Goal: Task Accomplishment & Management: Manage account settings

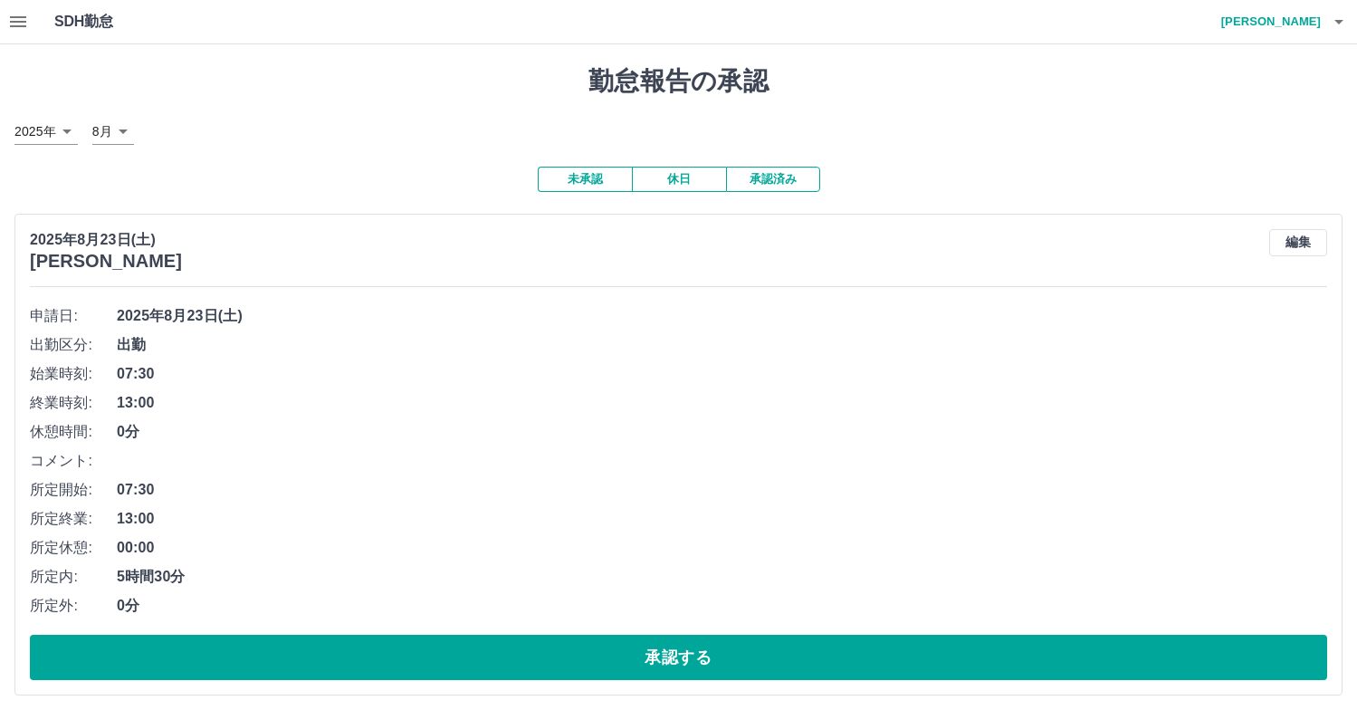
scroll to position [10239, 0]
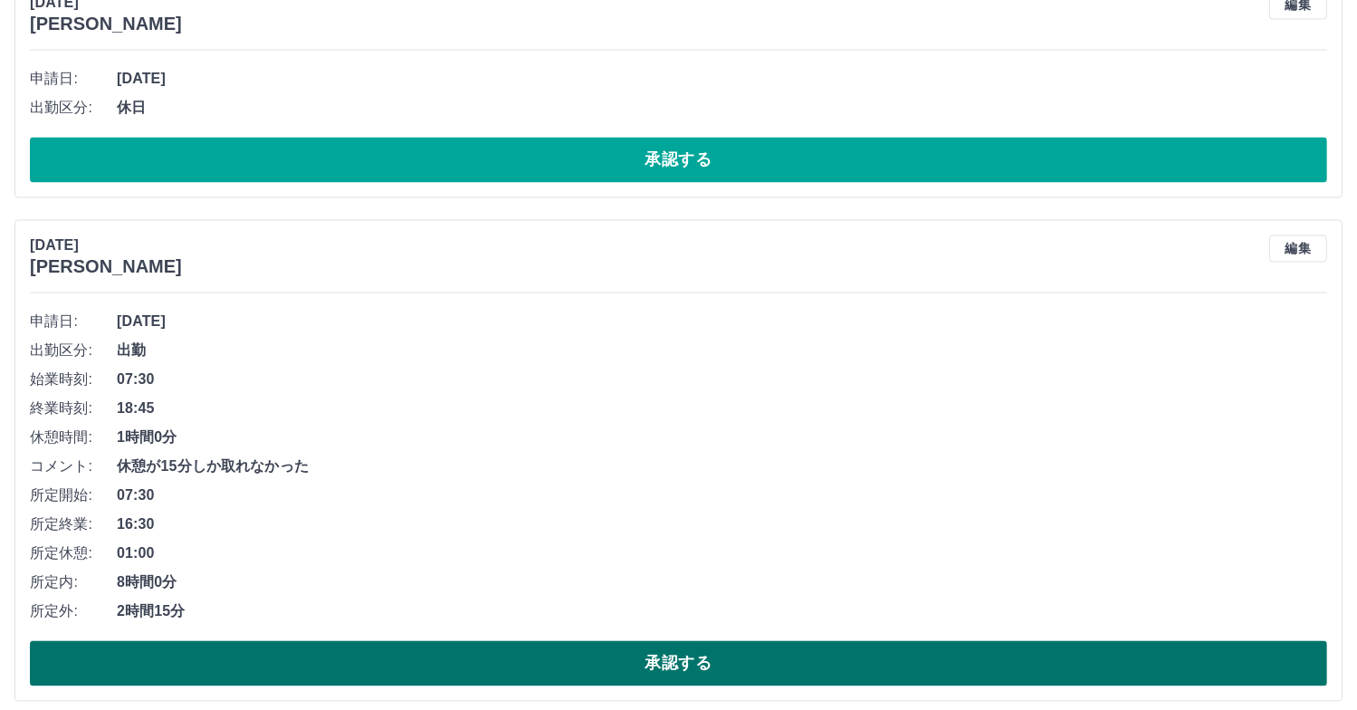
click at [536, 655] on button "承認する" at bounding box center [678, 662] width 1297 height 45
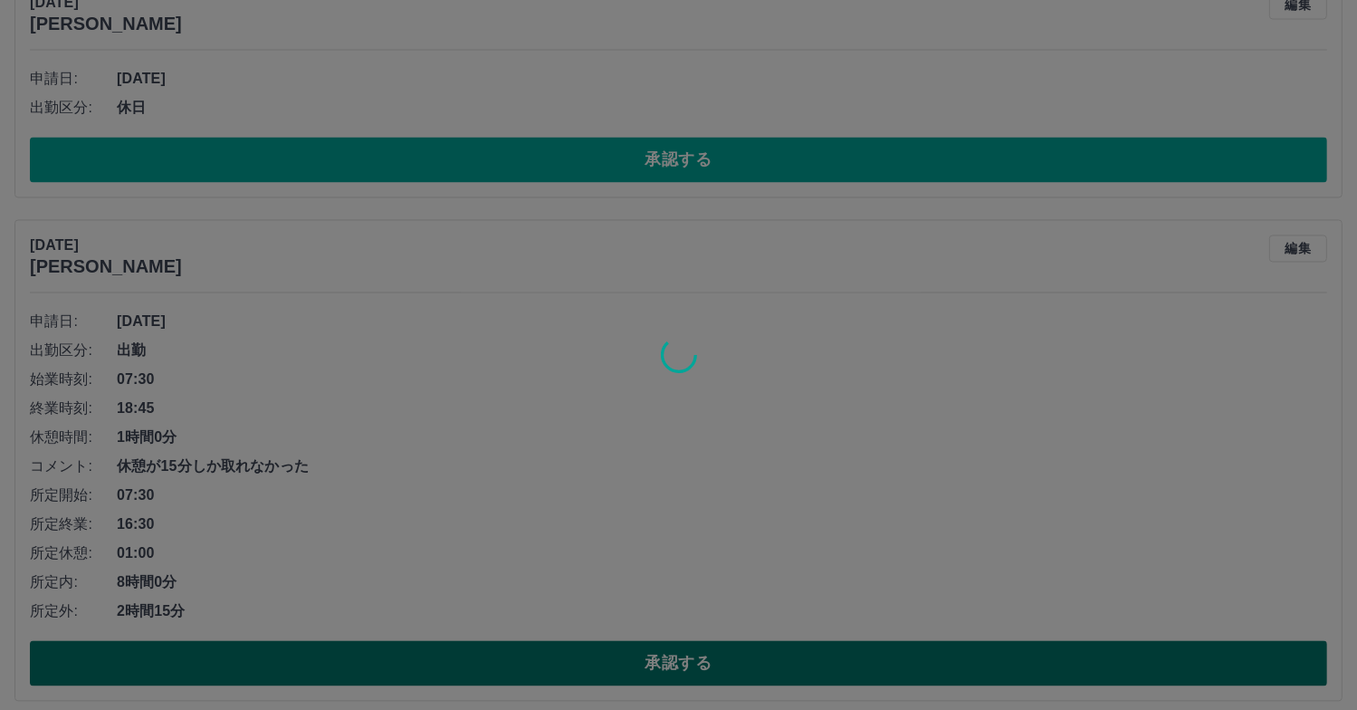
scroll to position [9735, 0]
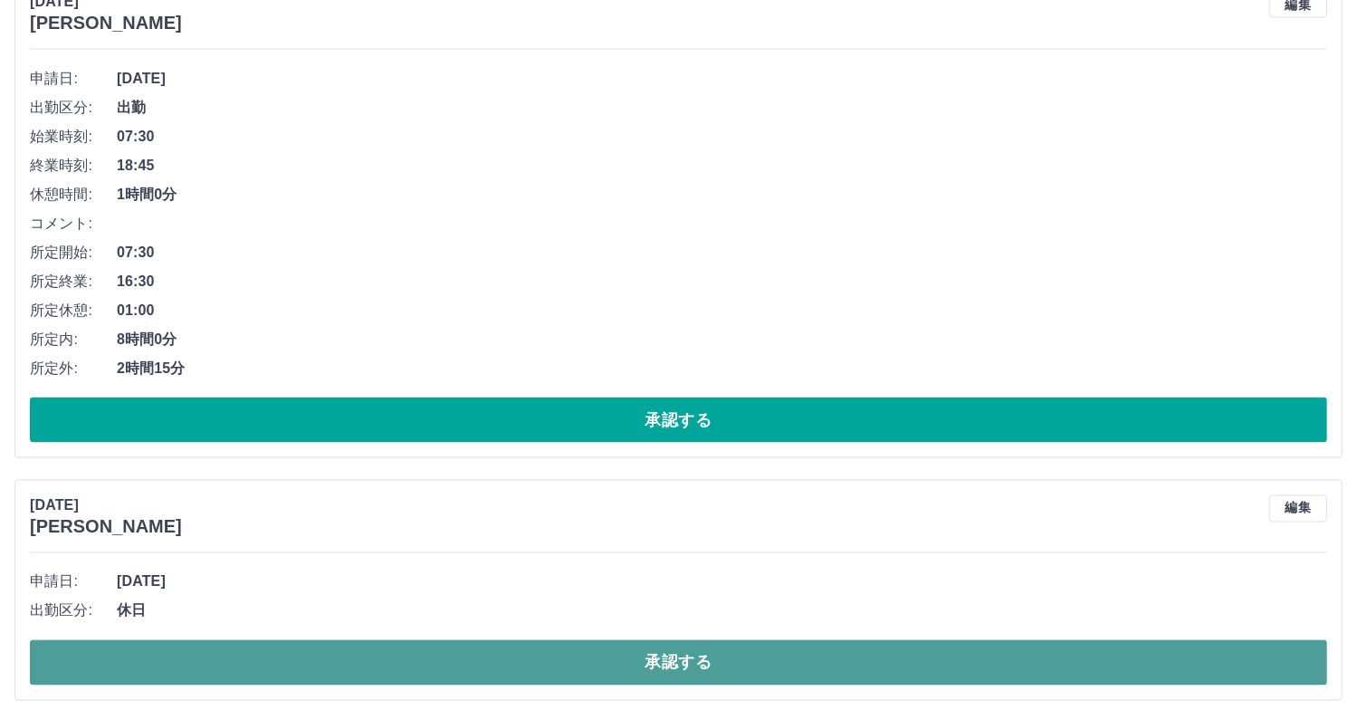
click at [611, 664] on button "承認する" at bounding box center [678, 662] width 1297 height 45
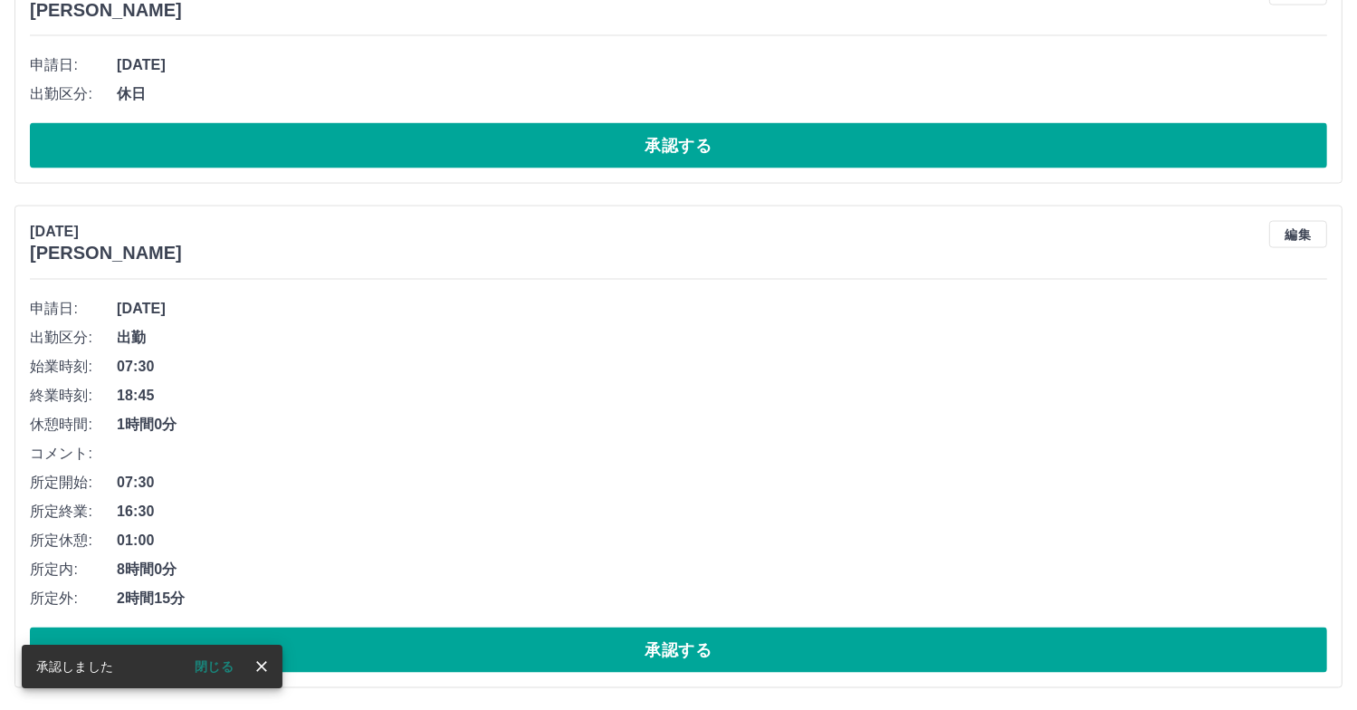
scroll to position [9494, 0]
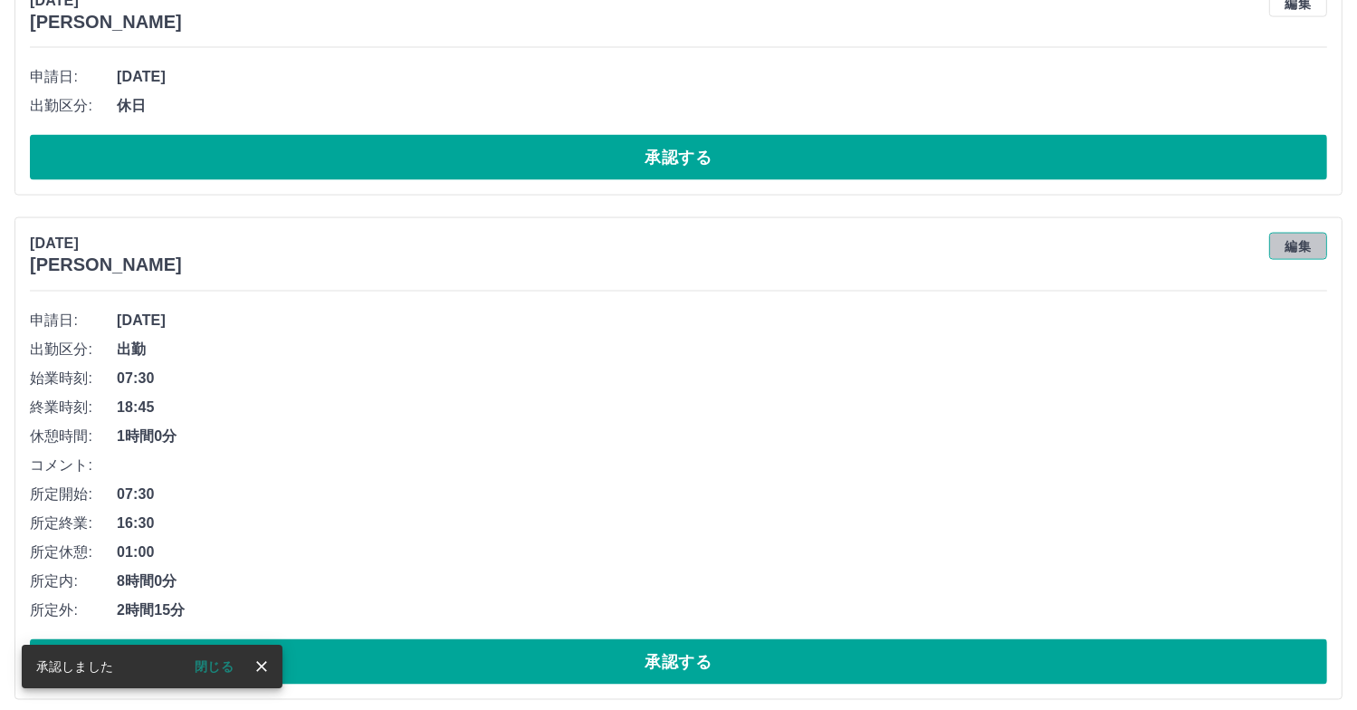
click at [1314, 233] on button "編集" at bounding box center [1298, 246] width 58 height 27
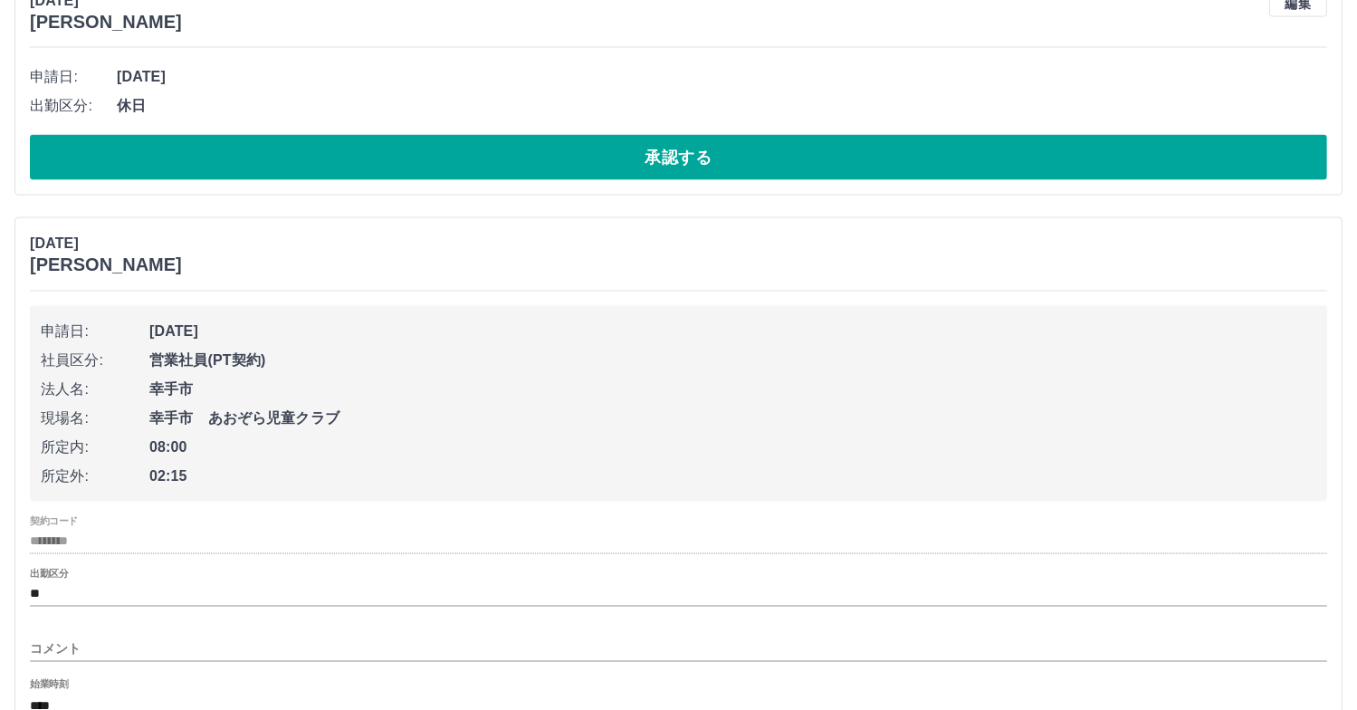
click at [51, 636] on input "コメント" at bounding box center [678, 649] width 1297 height 26
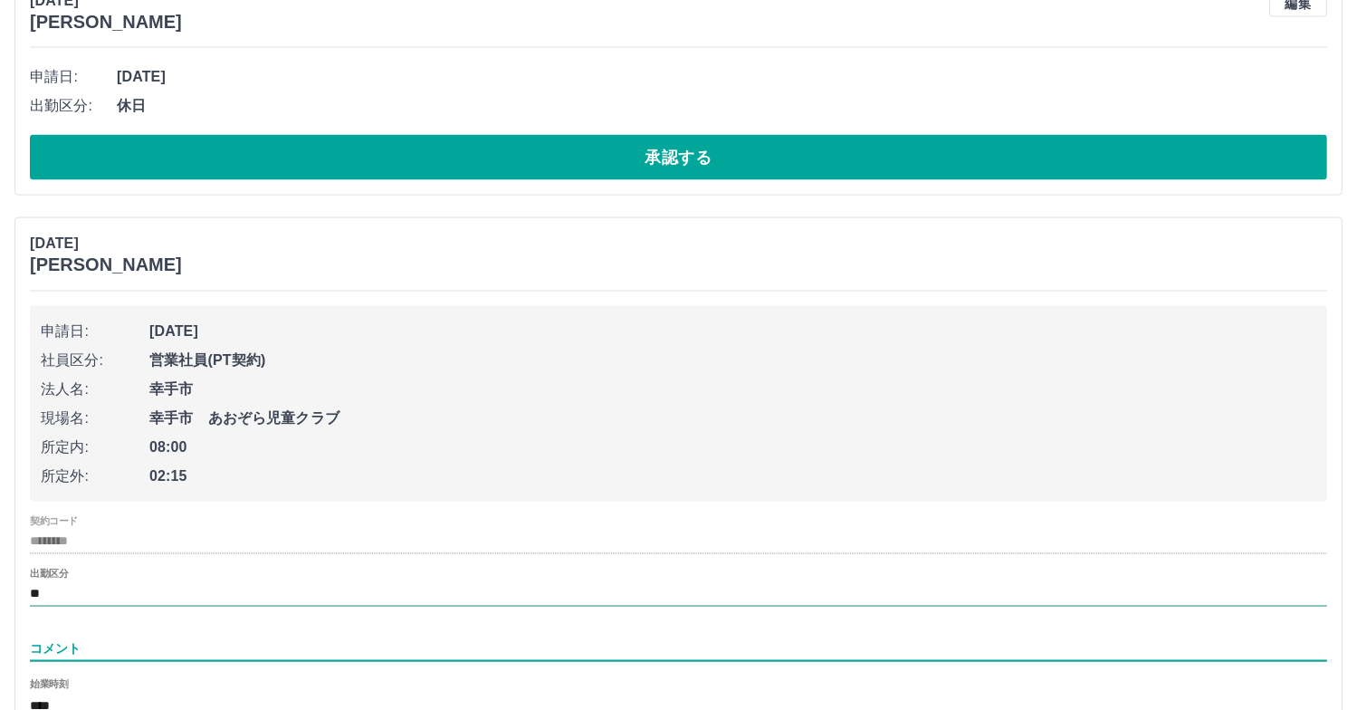
type input "**********"
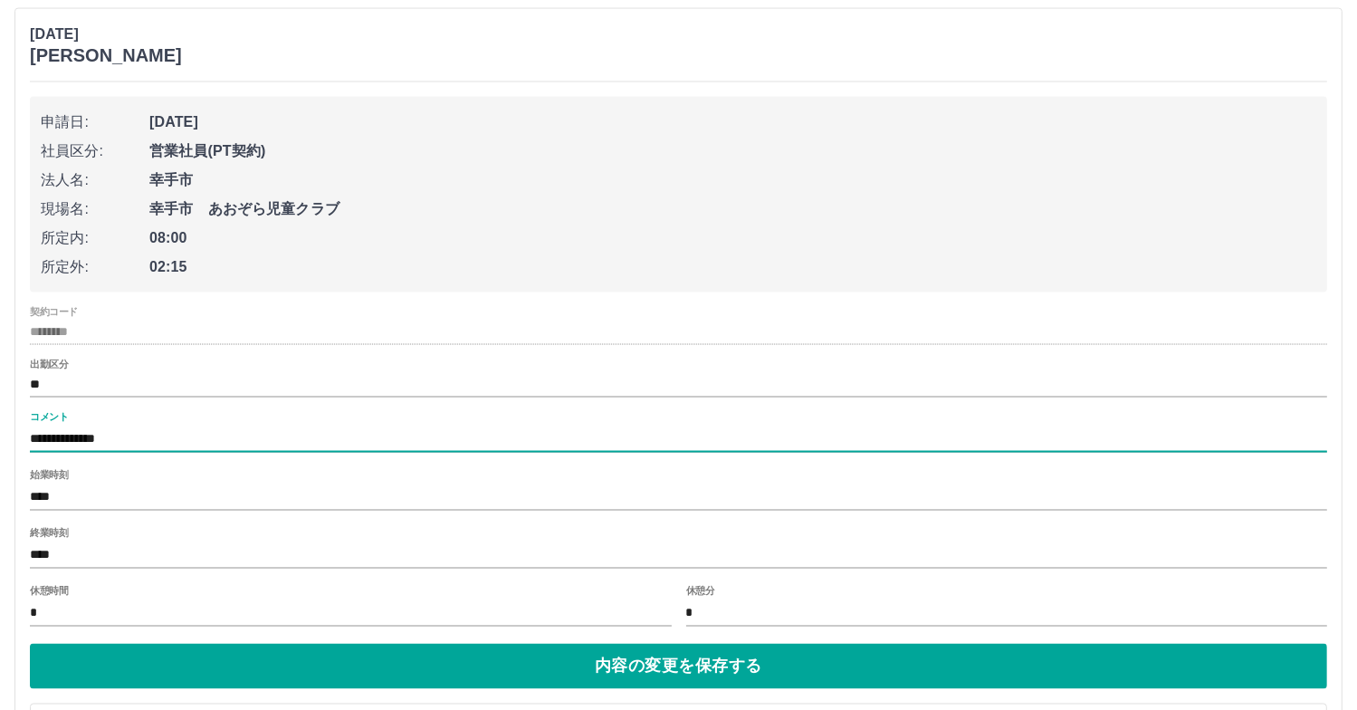
scroll to position [9765, 0]
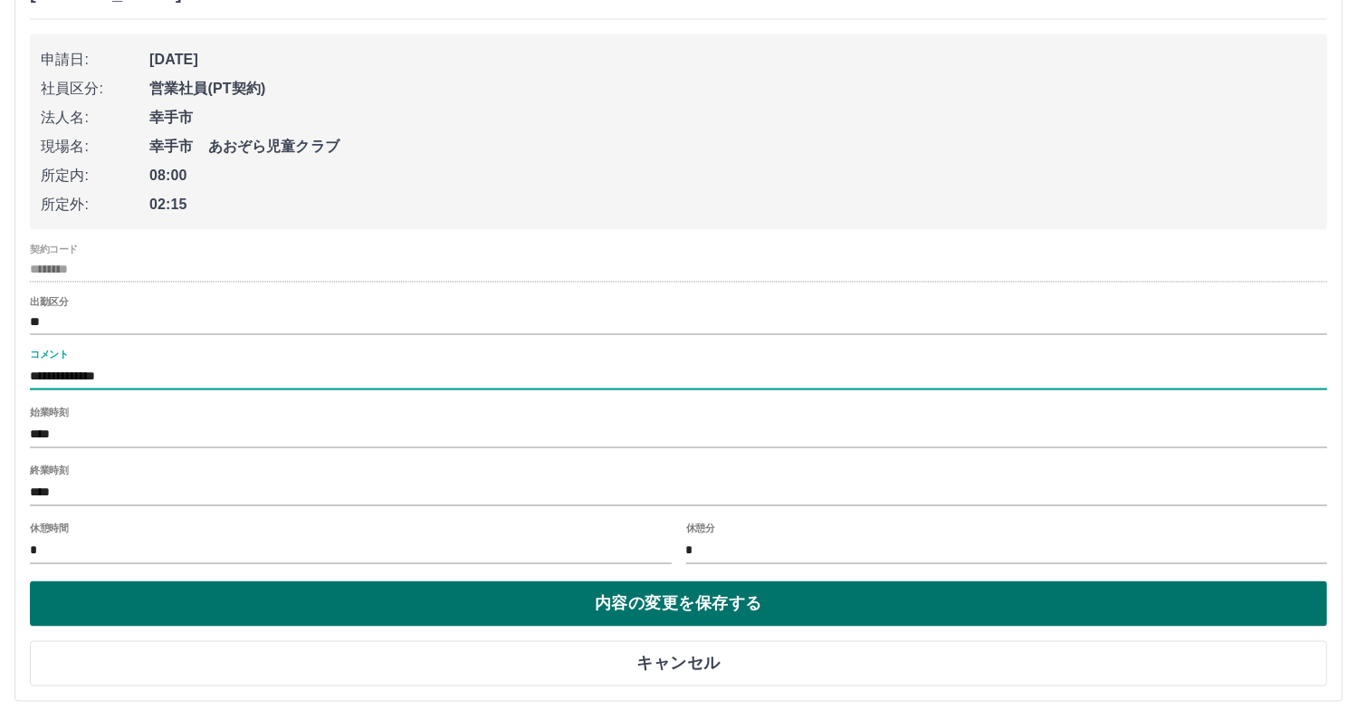
click at [623, 596] on button "内容の変更を保存する" at bounding box center [678, 603] width 1297 height 45
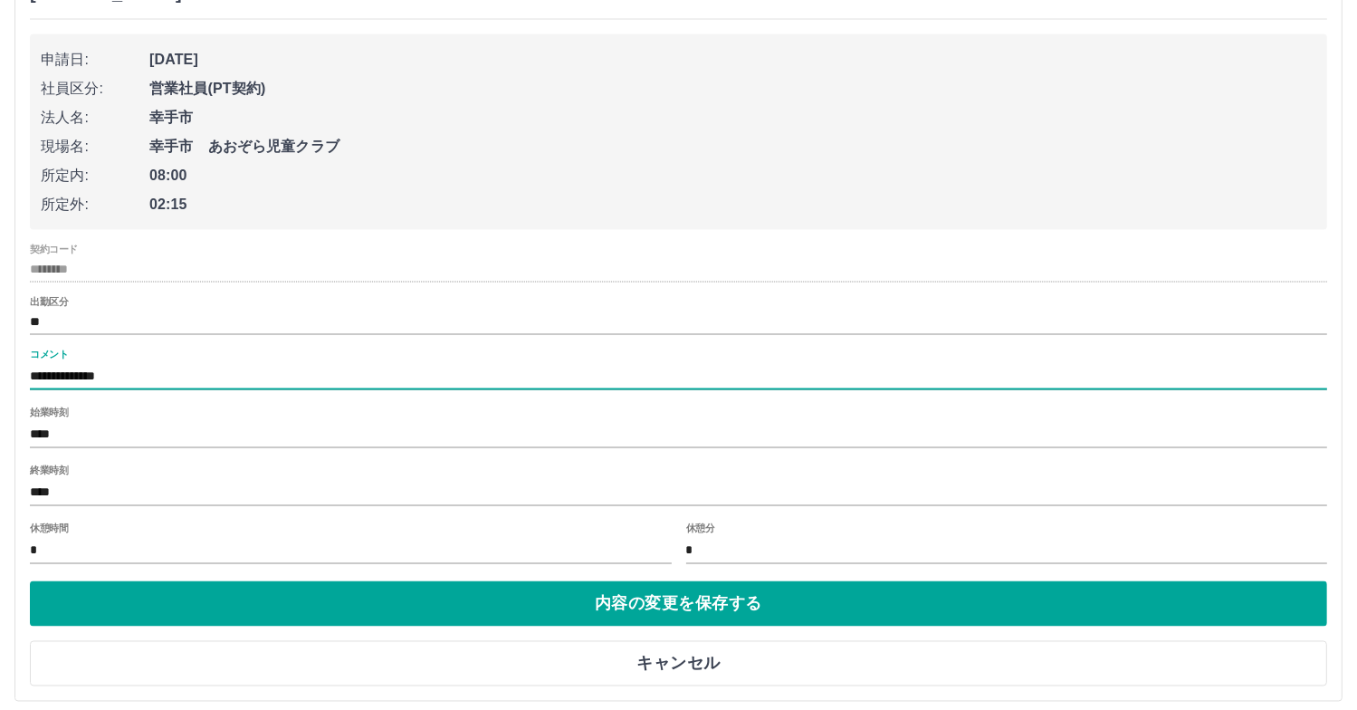
scroll to position [9494, 0]
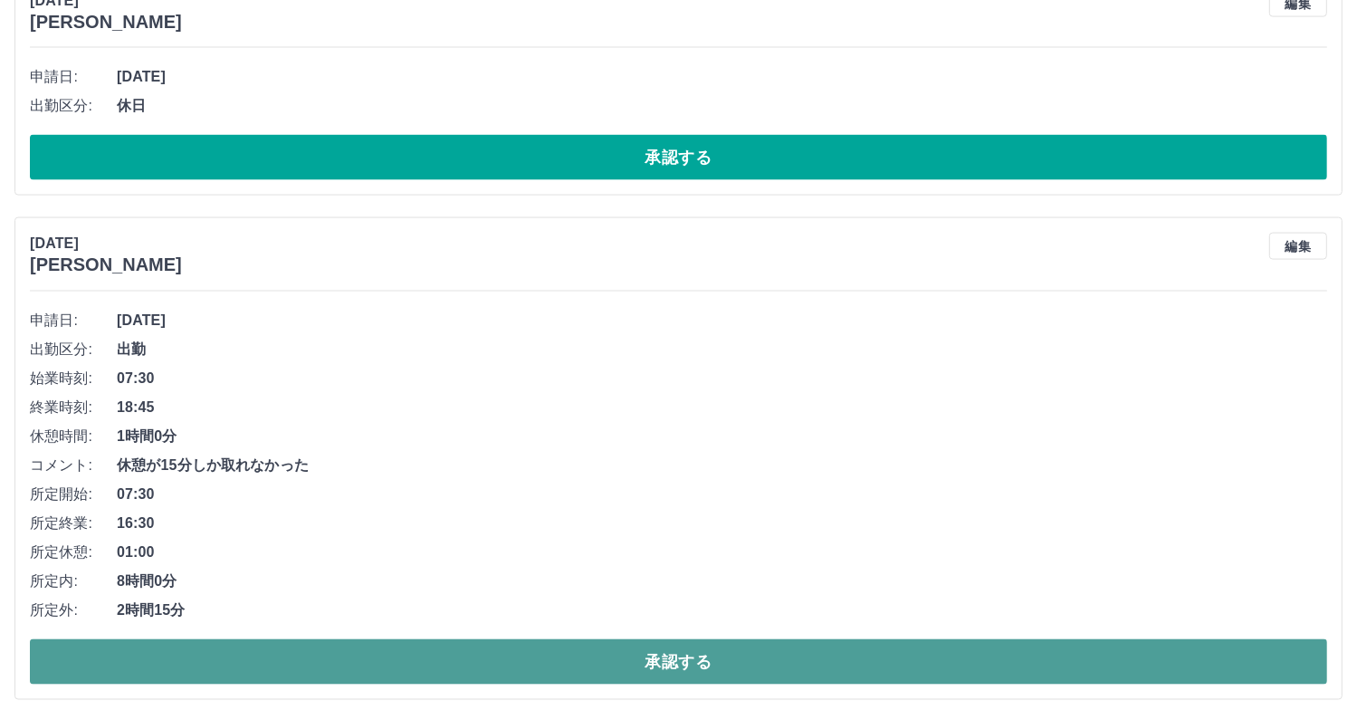
click at [826, 644] on button "承認する" at bounding box center [678, 661] width 1297 height 45
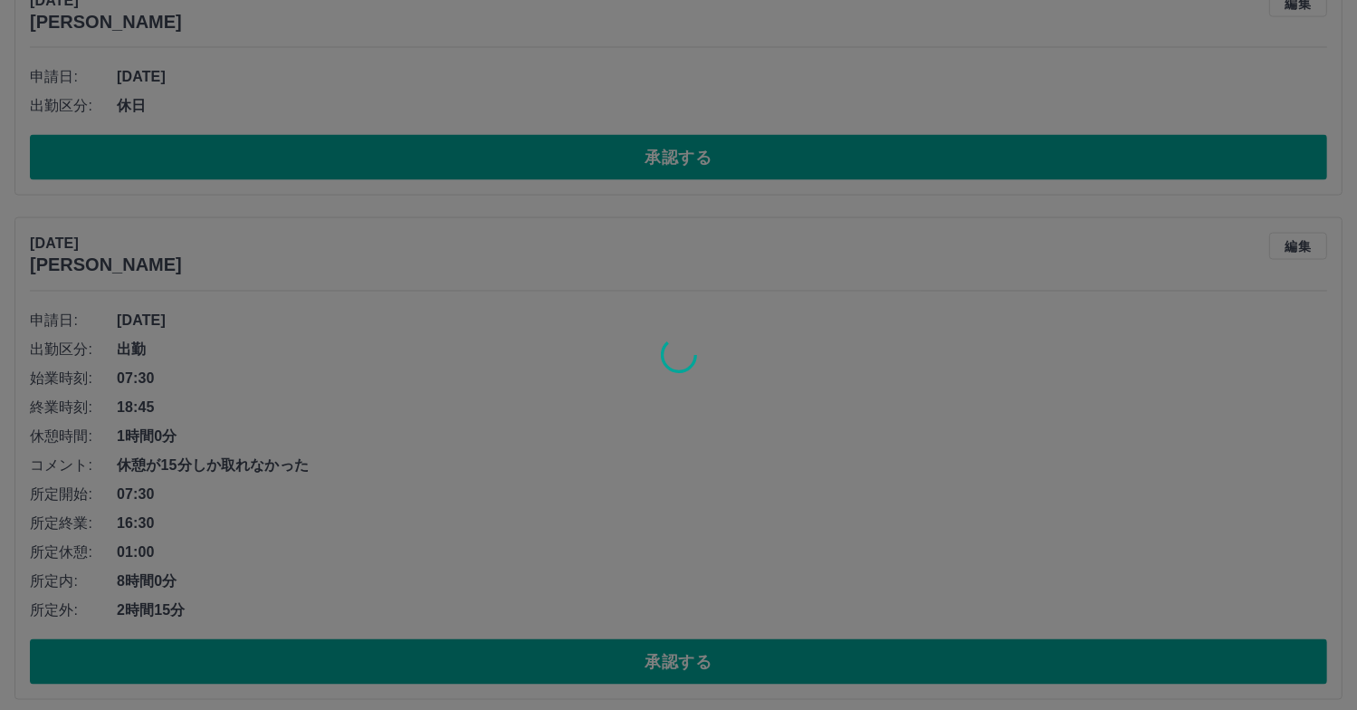
scroll to position [8990, 0]
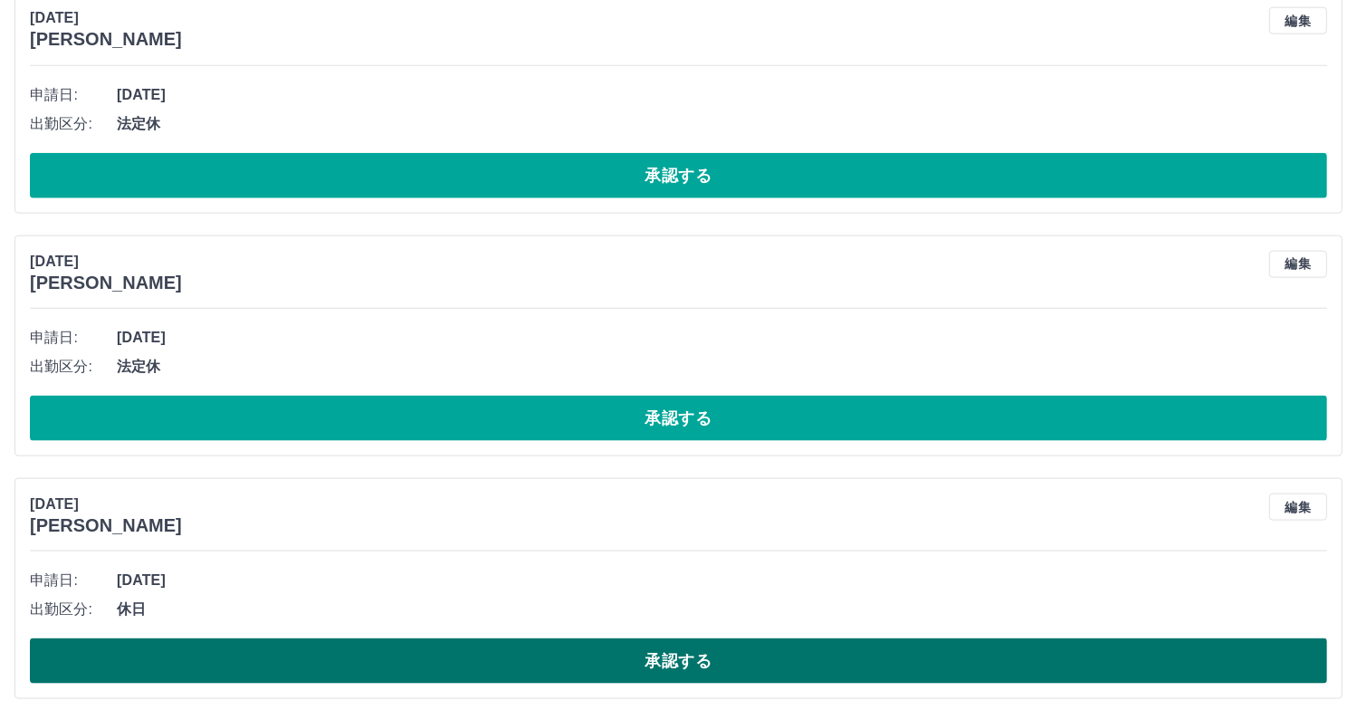
click at [784, 647] on button "承認する" at bounding box center [678, 660] width 1297 height 45
click at [736, 649] on button "承認する" at bounding box center [678, 660] width 1297 height 45
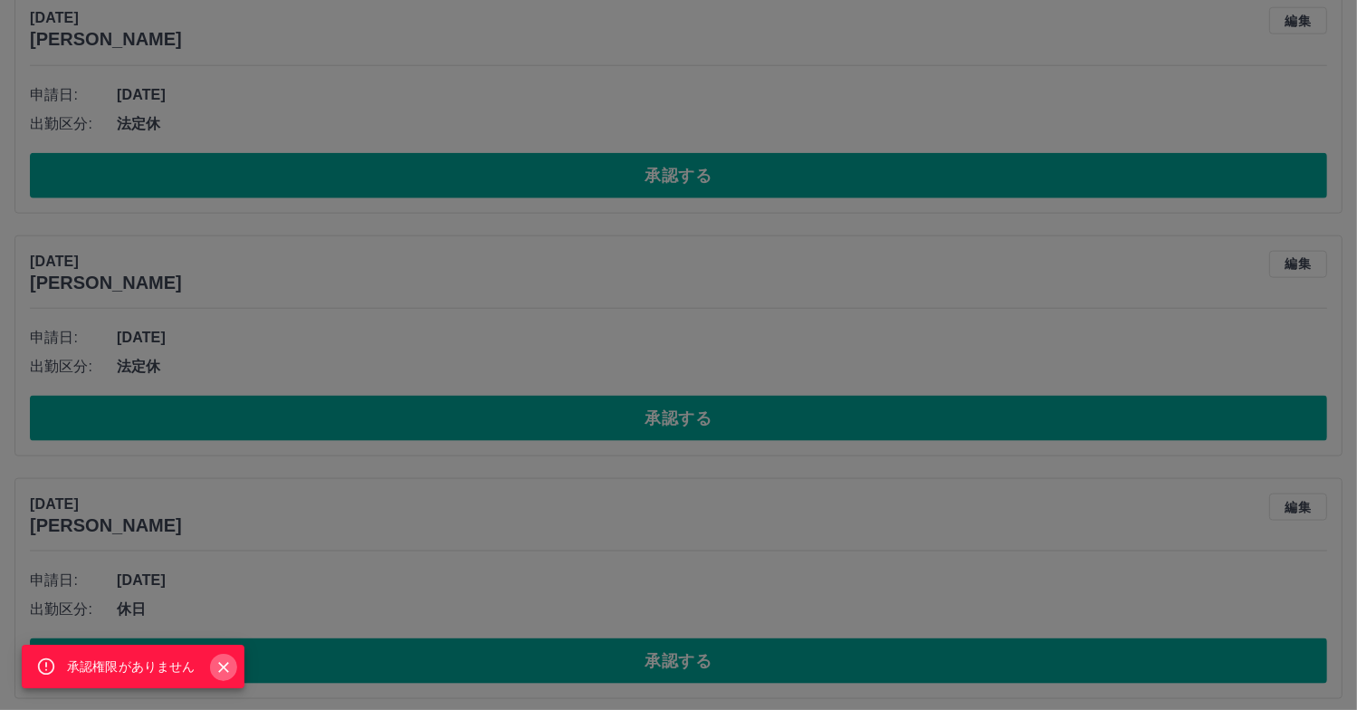
click at [228, 666] on icon "Close" at bounding box center [224, 667] width 18 height 18
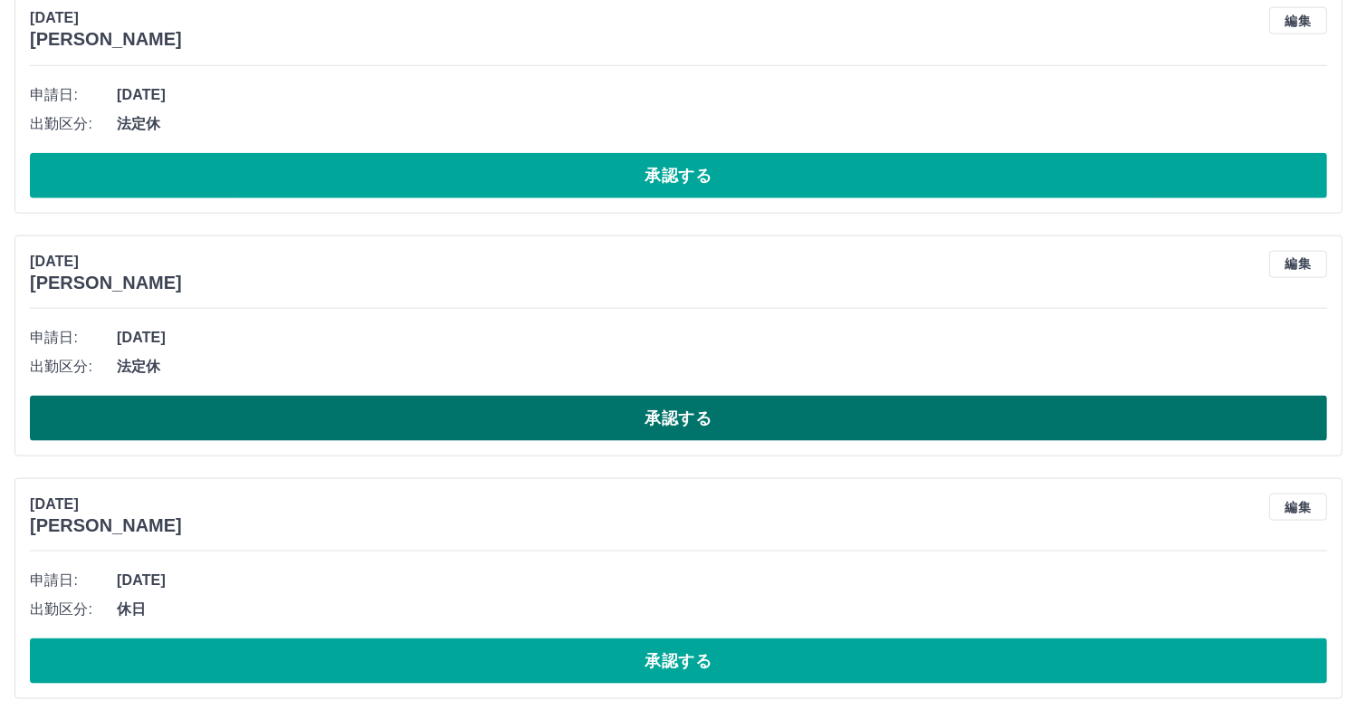
drag, startPoint x: 494, startPoint y: 416, endPoint x: 502, endPoint y: 404, distance: 14.3
click at [496, 416] on button "承認する" at bounding box center [678, 418] width 1297 height 45
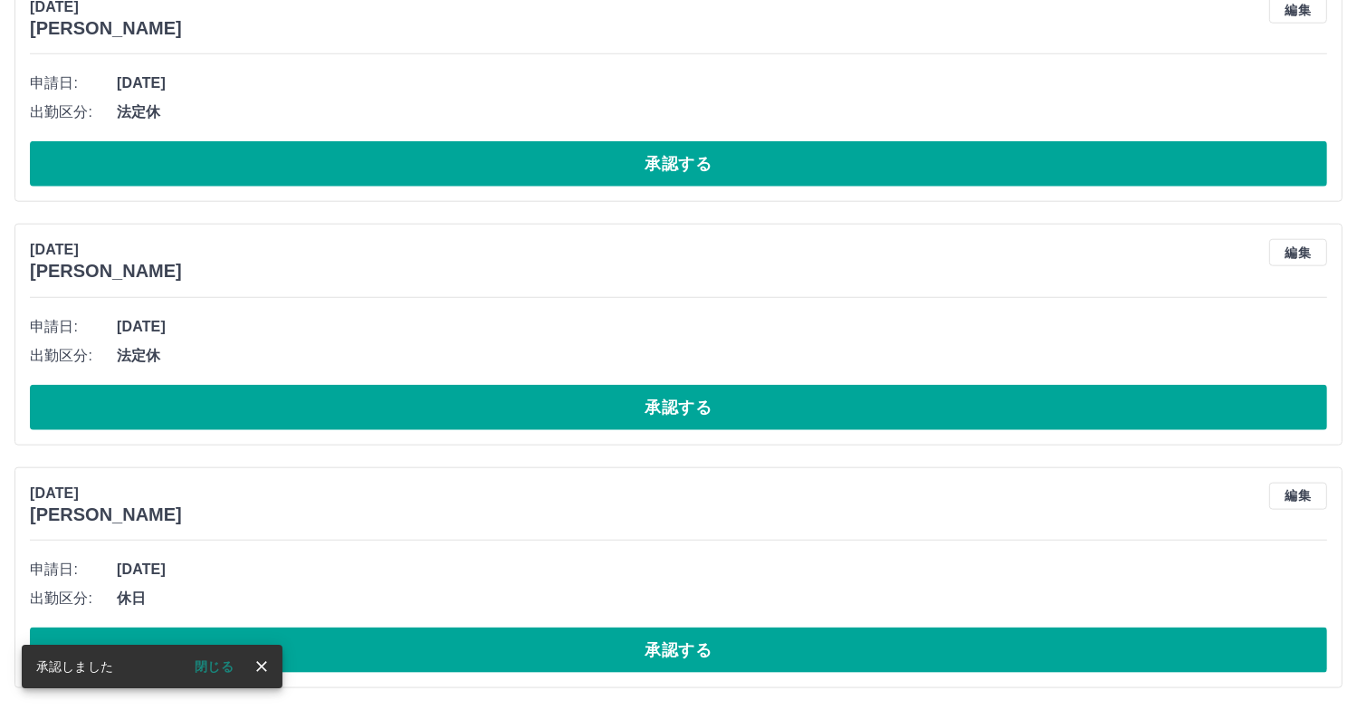
scroll to position [8748, 0]
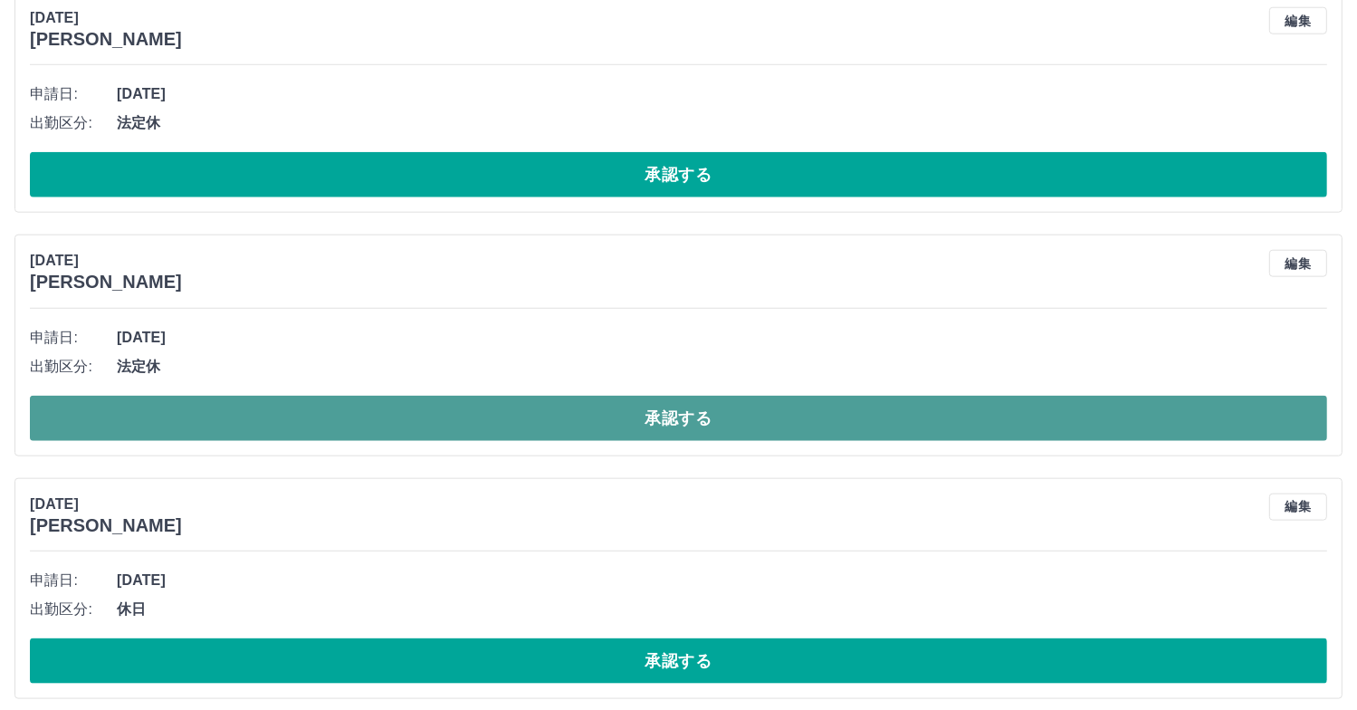
click at [511, 410] on button "承認する" at bounding box center [678, 418] width 1297 height 45
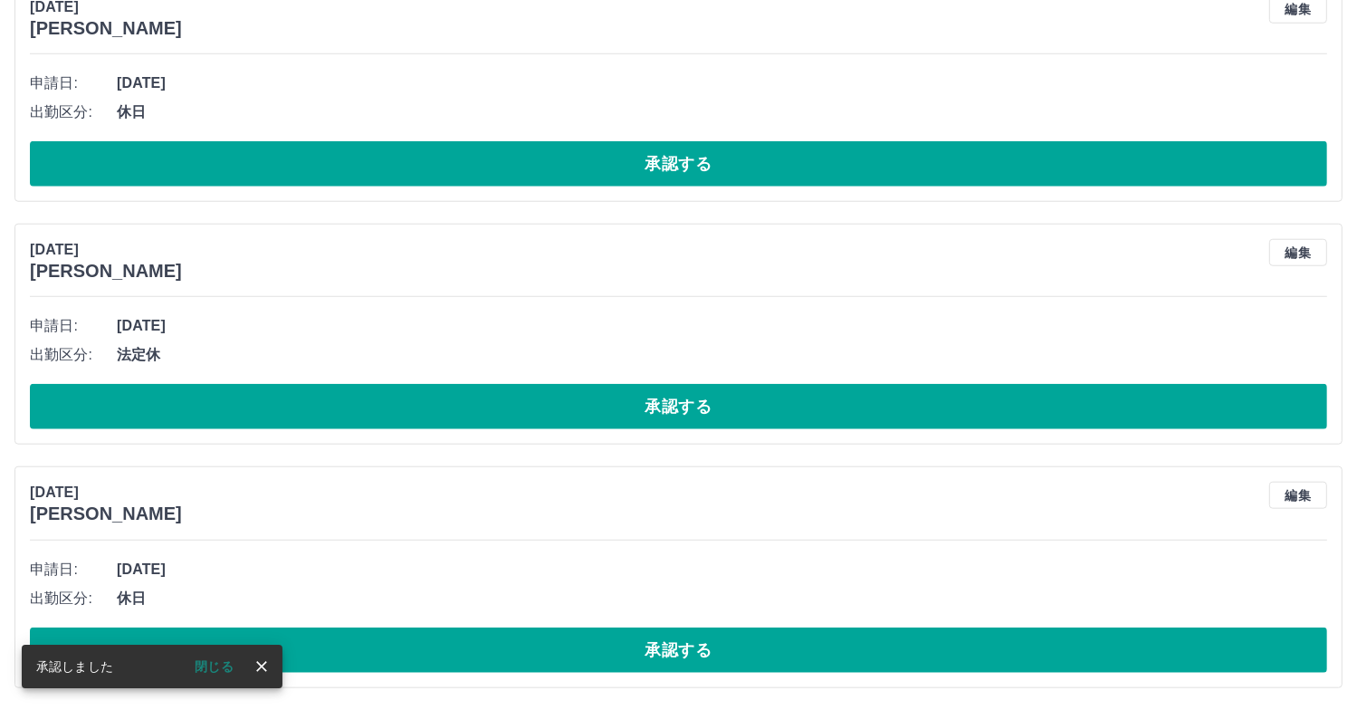
scroll to position [8506, 0]
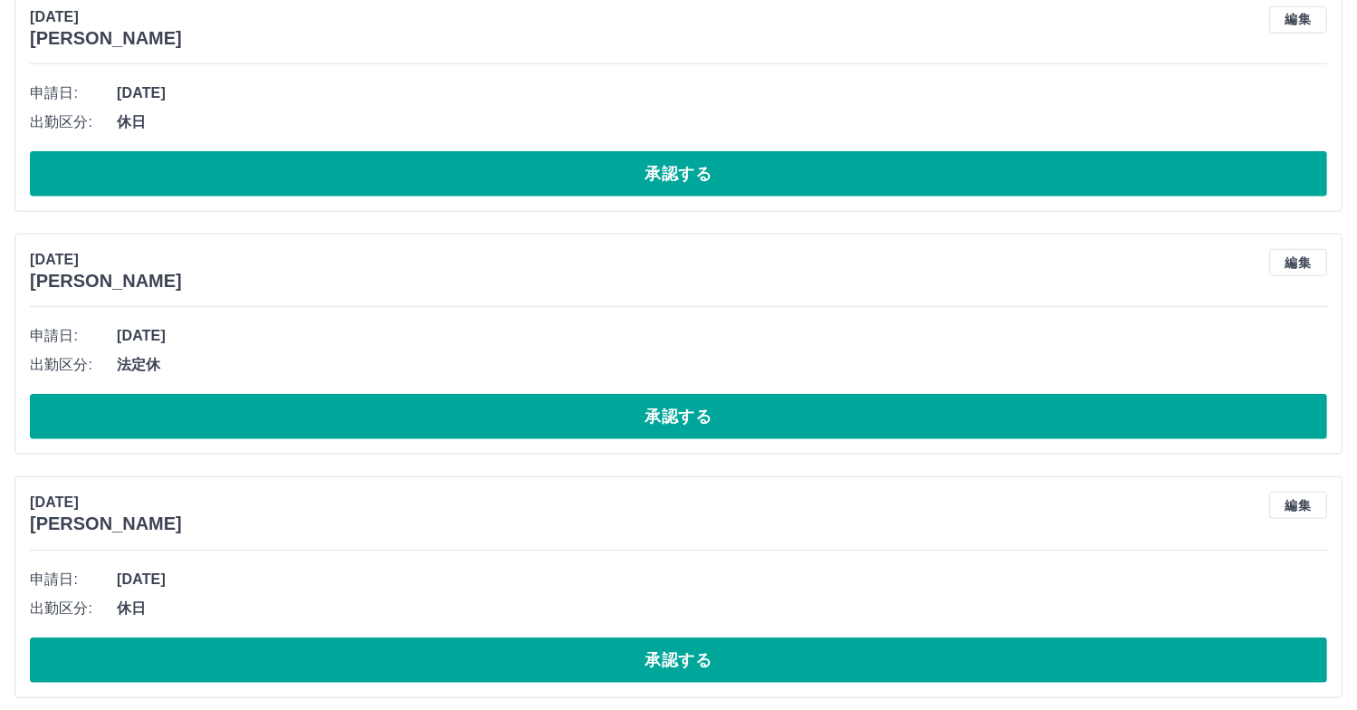
drag, startPoint x: 460, startPoint y: 414, endPoint x: 485, endPoint y: 377, distance: 44.9
click at [471, 401] on button "承認する" at bounding box center [678, 416] width 1297 height 45
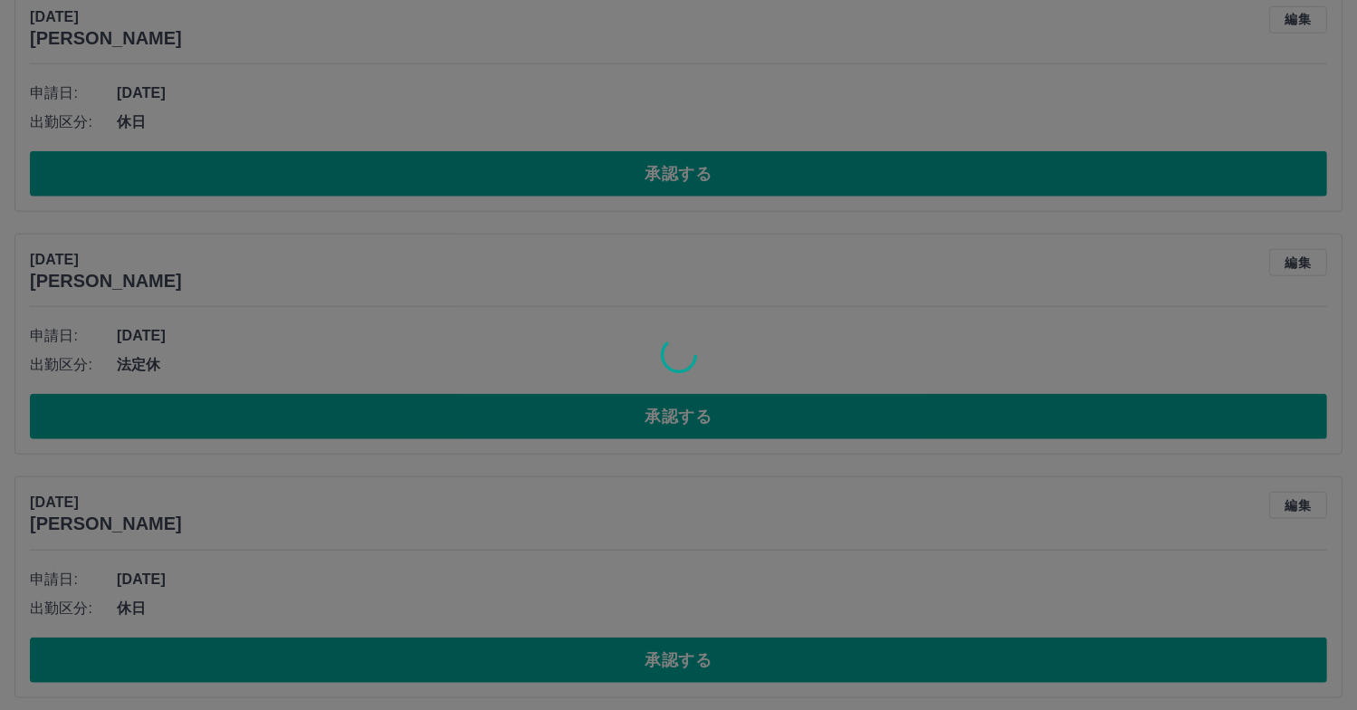
scroll to position [8263, 0]
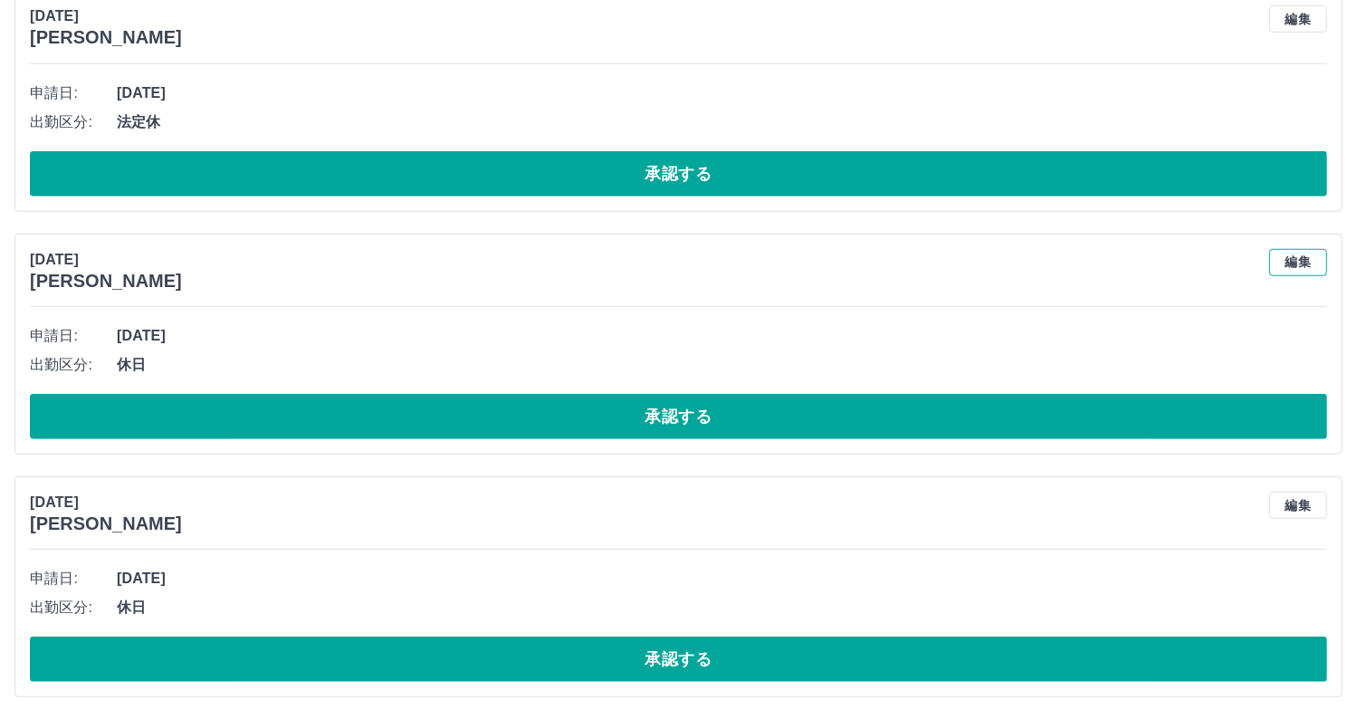
click at [1307, 256] on button "編集" at bounding box center [1298, 262] width 58 height 27
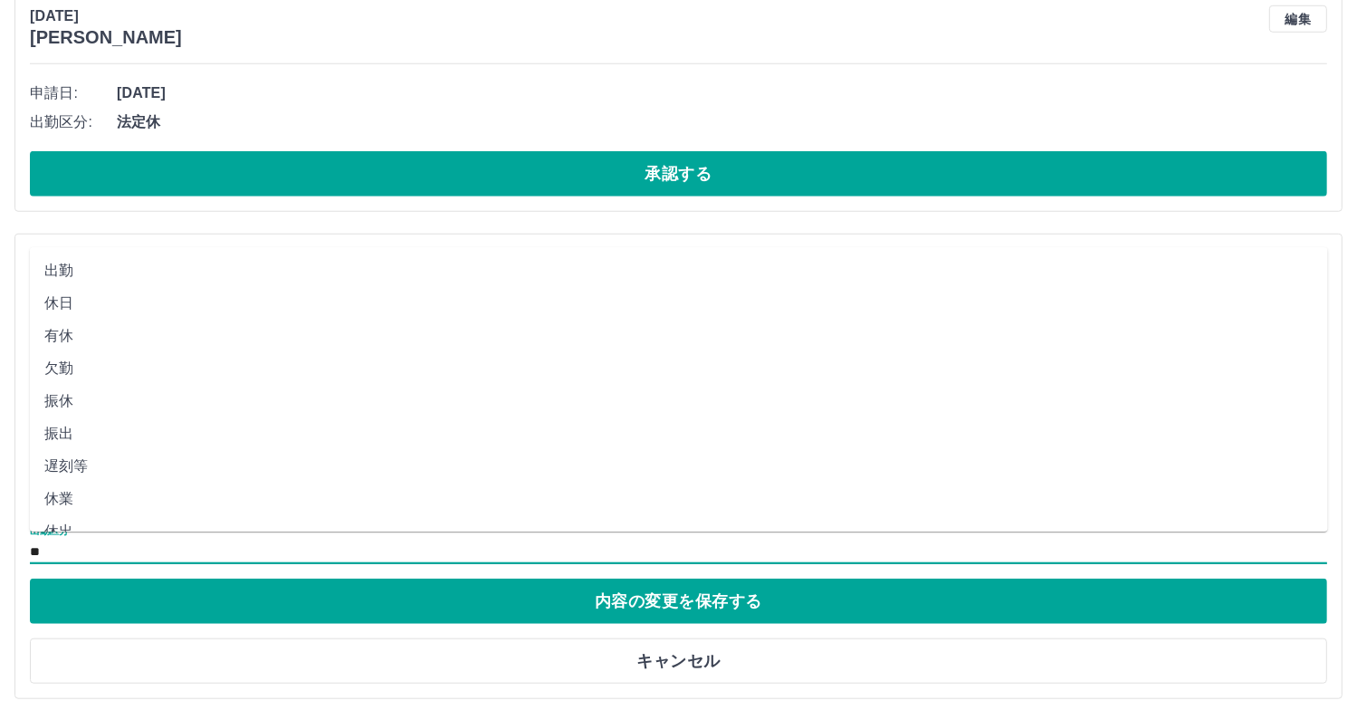
click at [50, 543] on input "**" at bounding box center [678, 551] width 1297 height 23
click at [75, 478] on li "法定休" at bounding box center [679, 476] width 1298 height 33
type input "***"
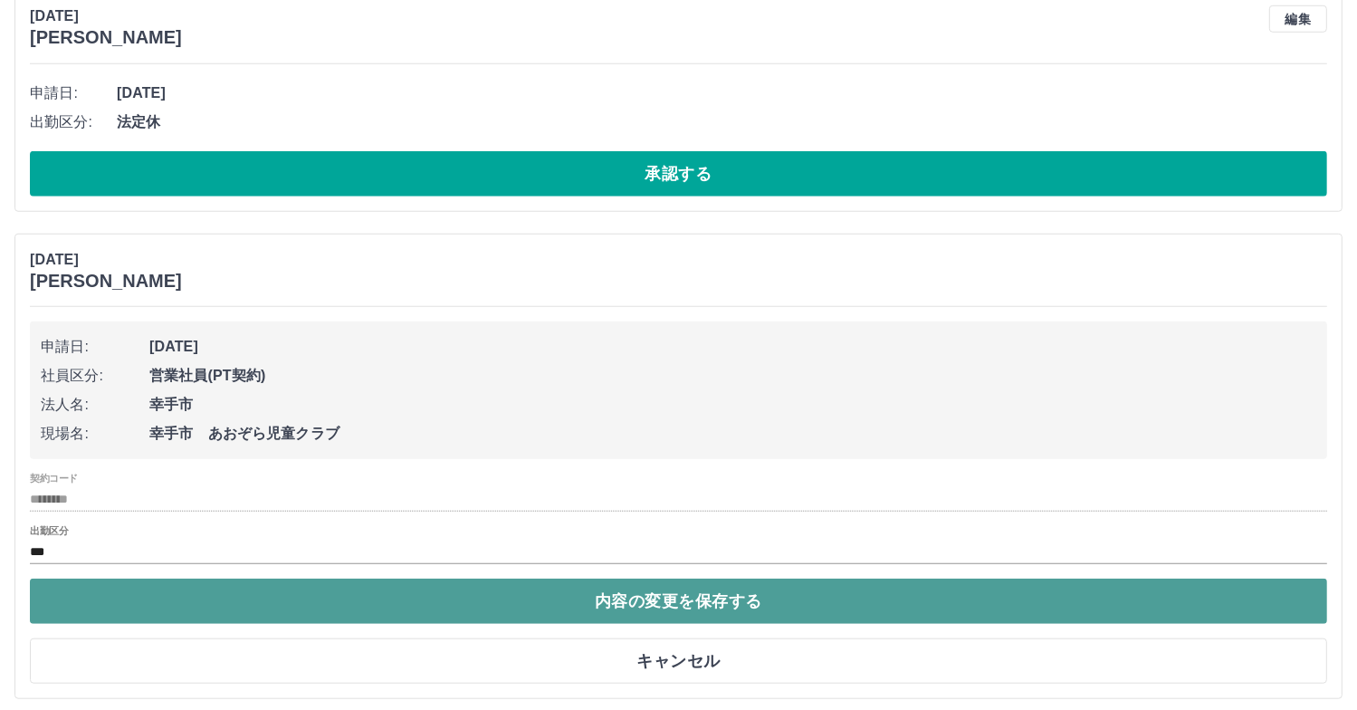
click at [511, 600] on button "内容の変更を保存する" at bounding box center [678, 600] width 1297 height 45
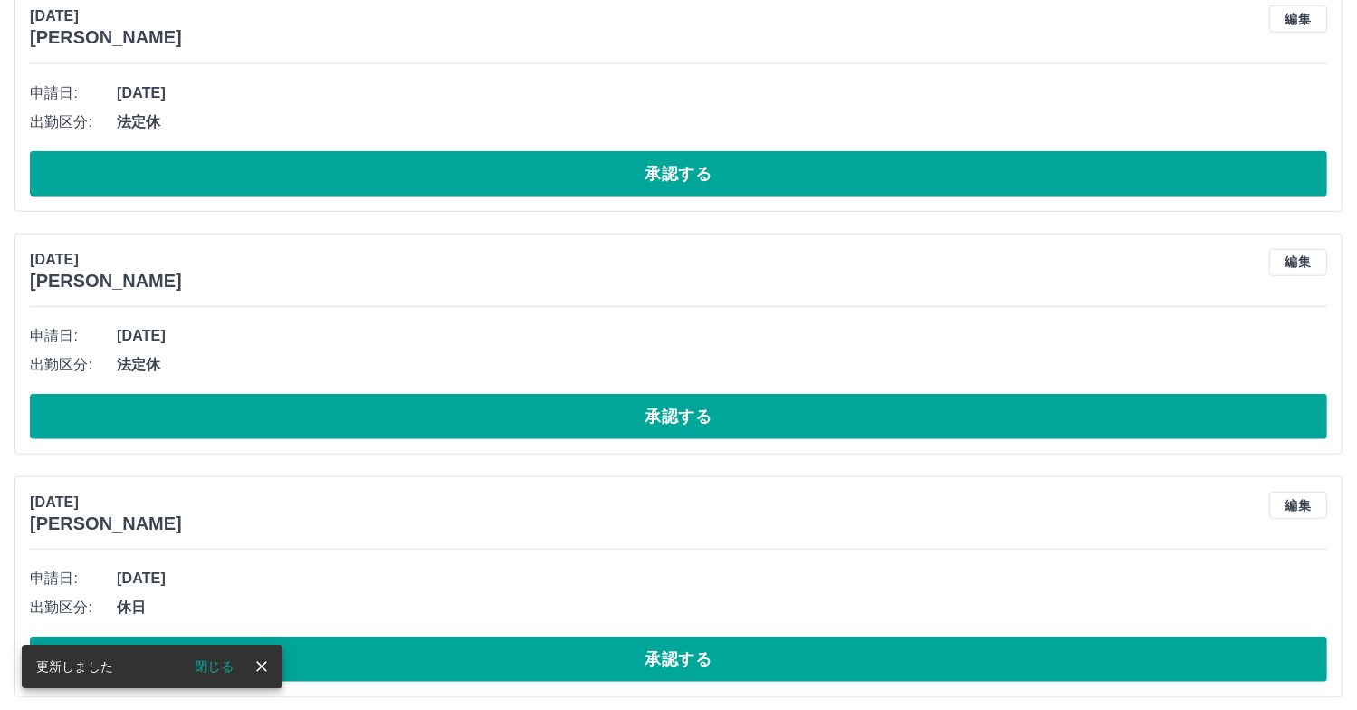
click at [515, 424] on button "承認する" at bounding box center [678, 416] width 1297 height 45
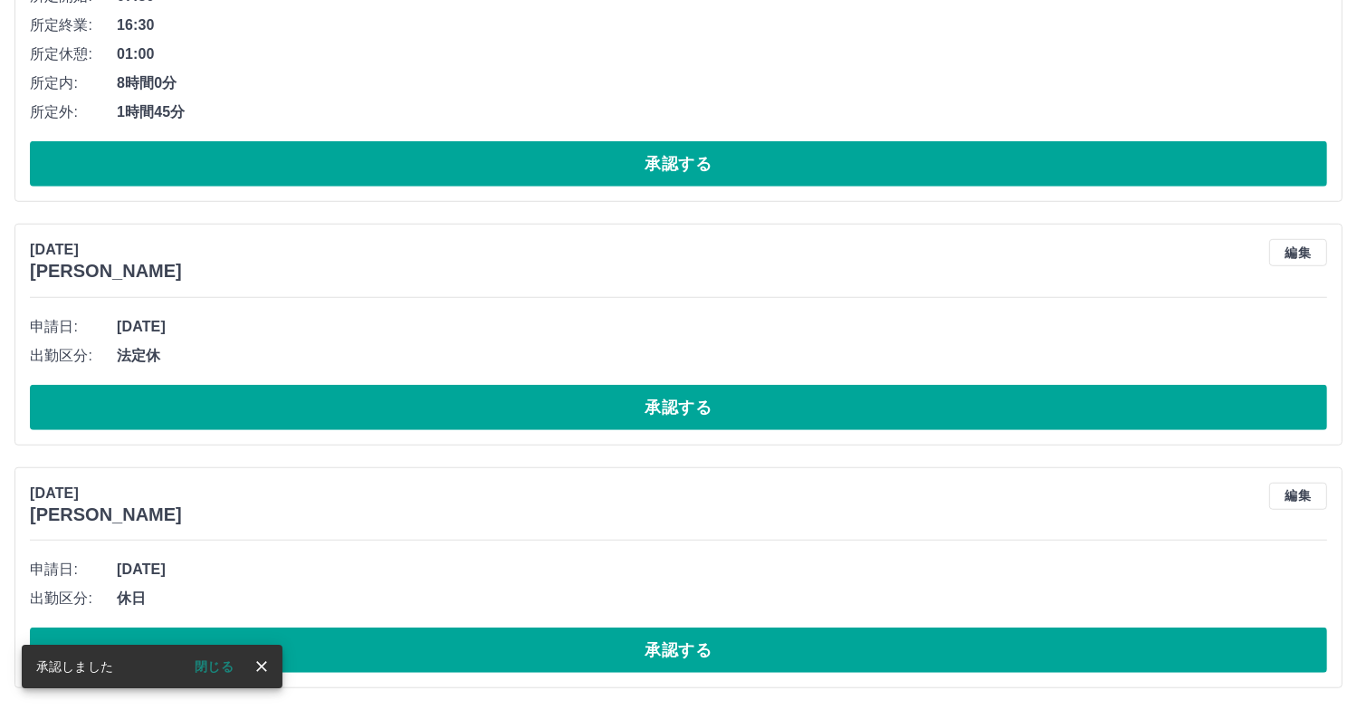
scroll to position [8021, 0]
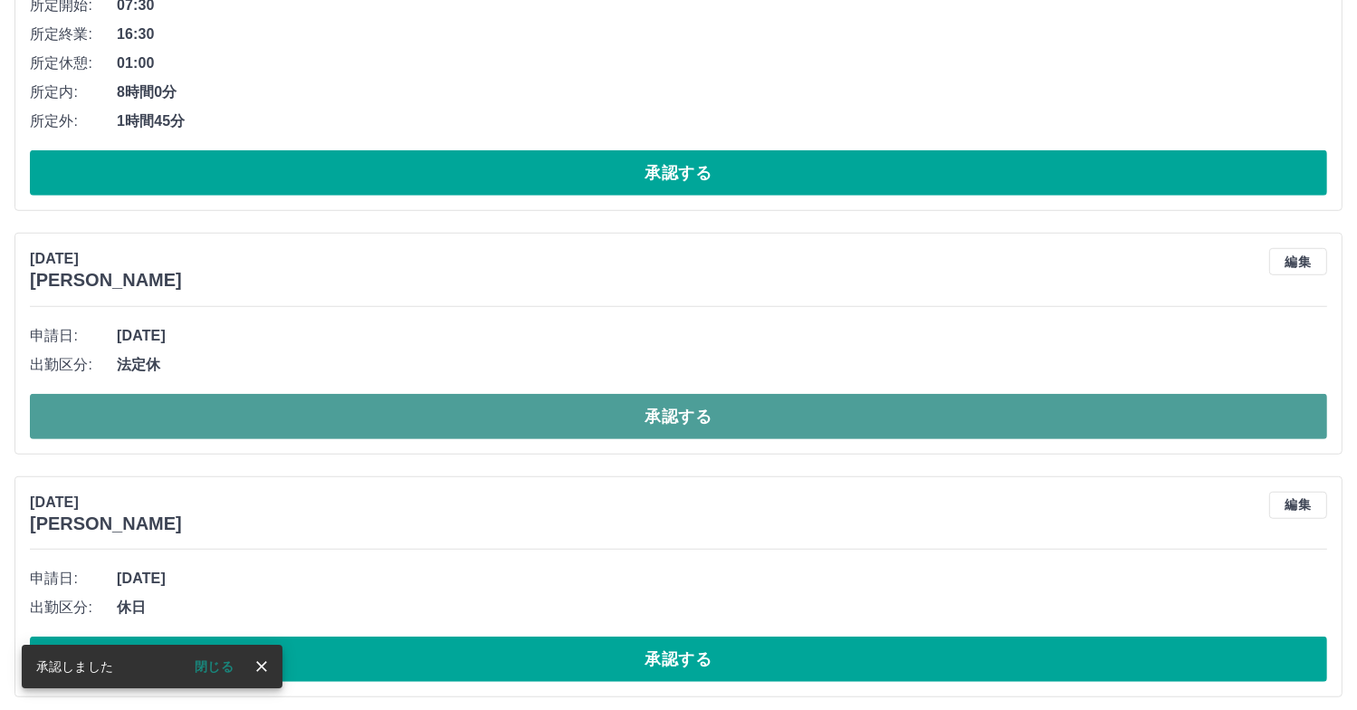
click at [496, 426] on button "承認する" at bounding box center [678, 416] width 1297 height 45
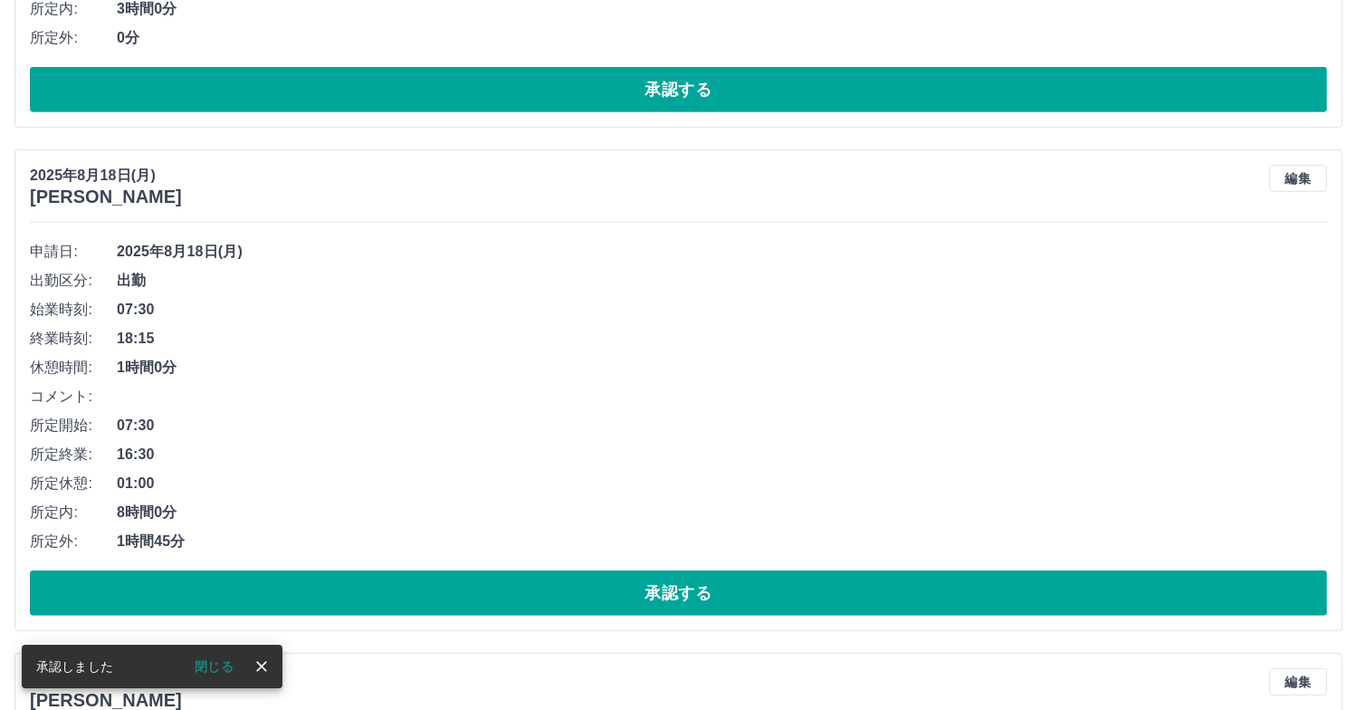
scroll to position [7597, 0]
